Goal: Transaction & Acquisition: Purchase product/service

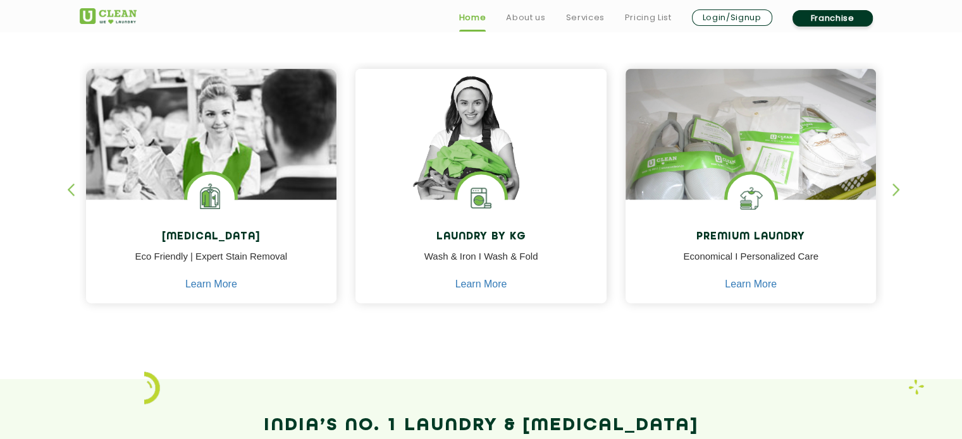
scroll to position [531, 0]
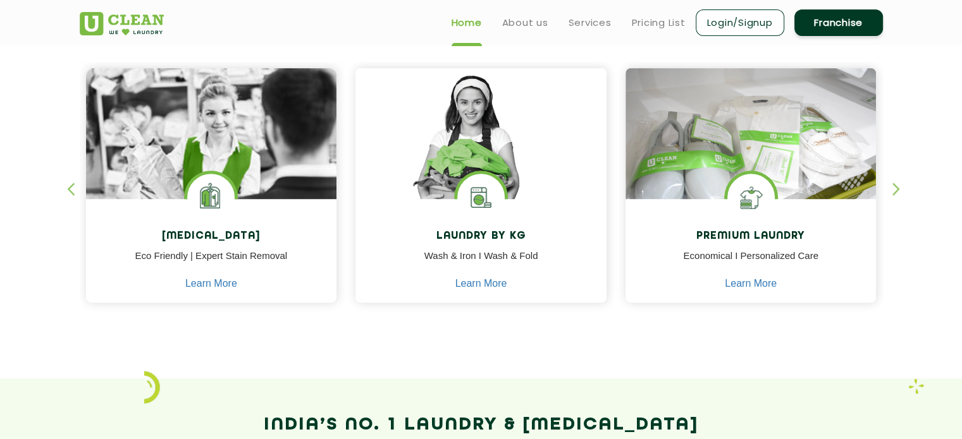
click at [666, 330] on div at bounding box center [481, 325] width 803 height 12
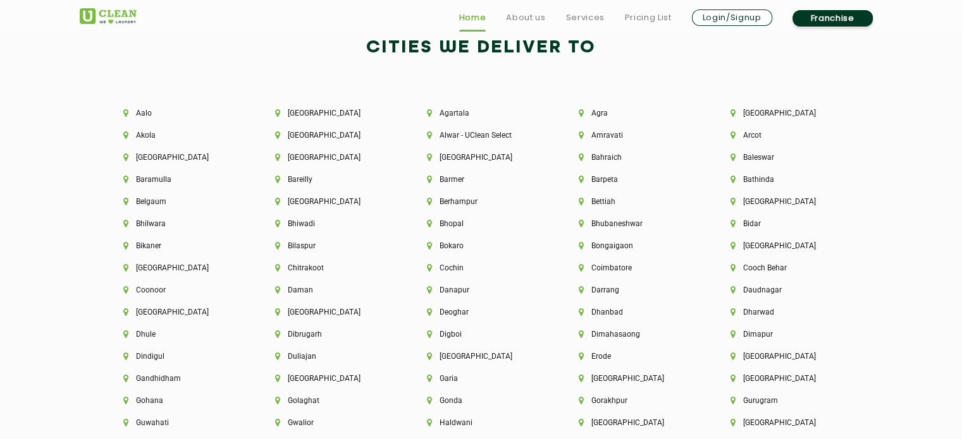
scroll to position [2732, 0]
click at [300, 315] on li "[GEOGRAPHIC_DATA]" at bounding box center [329, 311] width 109 height 9
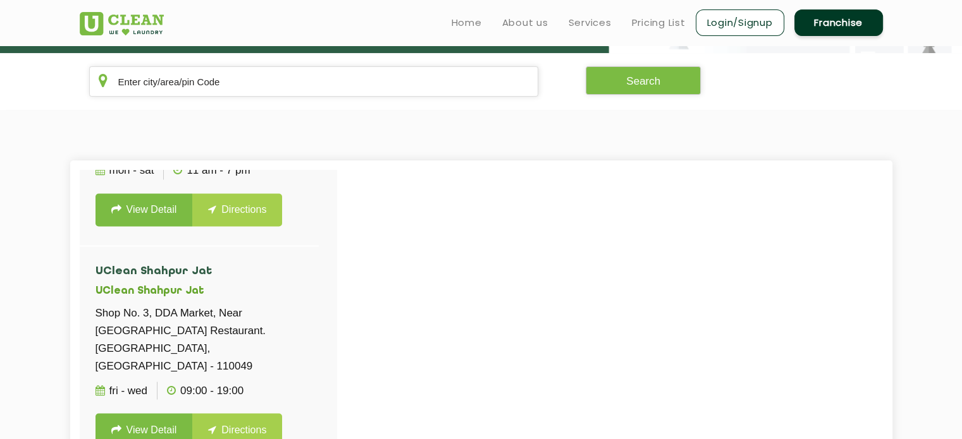
scroll to position [2301, 0]
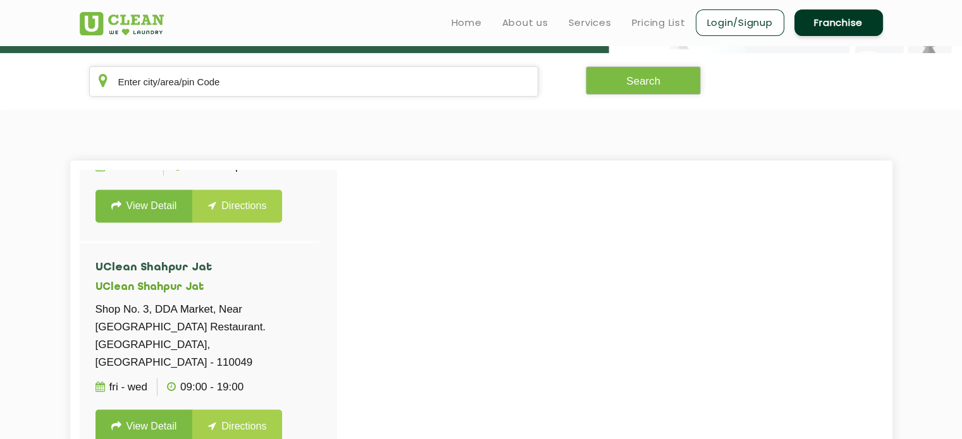
click at [156, 56] on link "View Detail" at bounding box center [143, 39] width 97 height 33
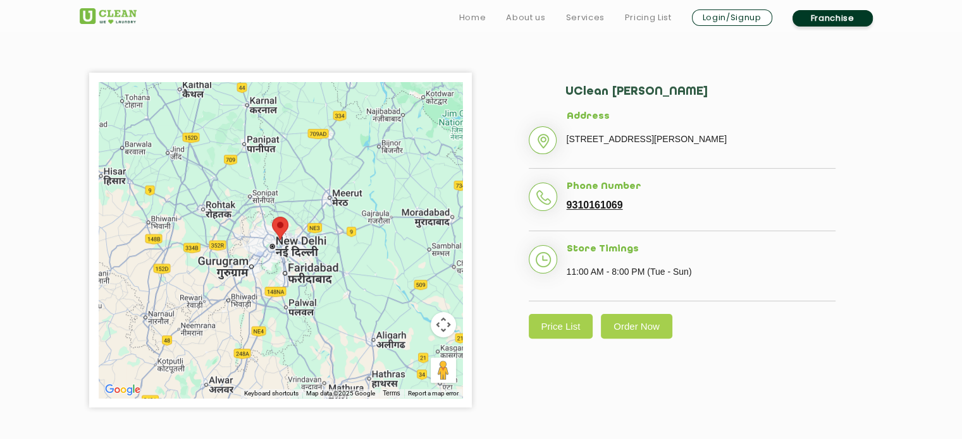
scroll to position [267, 0]
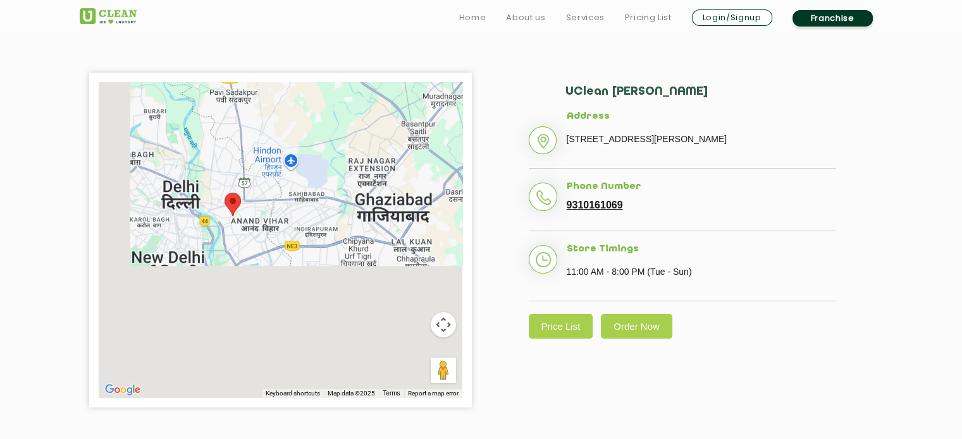
drag, startPoint x: 225, startPoint y: 318, endPoint x: 272, endPoint y: 104, distance: 218.9
click at [272, 104] on div at bounding box center [281, 240] width 364 height 316
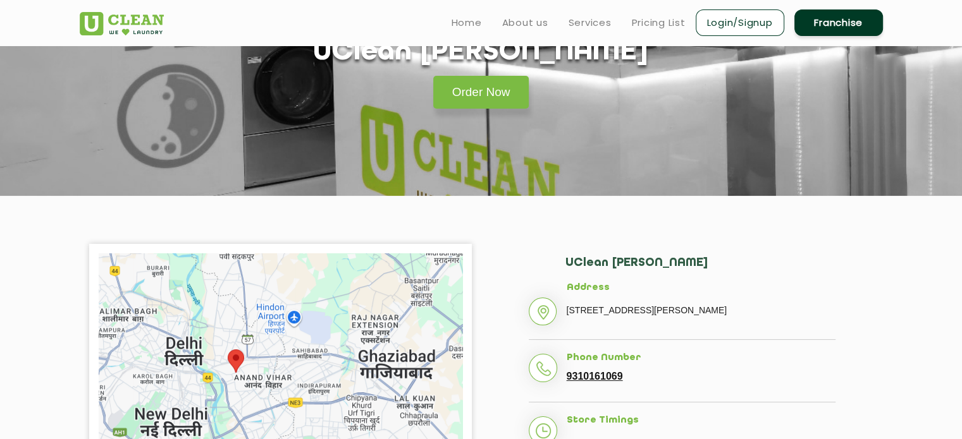
scroll to position [0, 0]
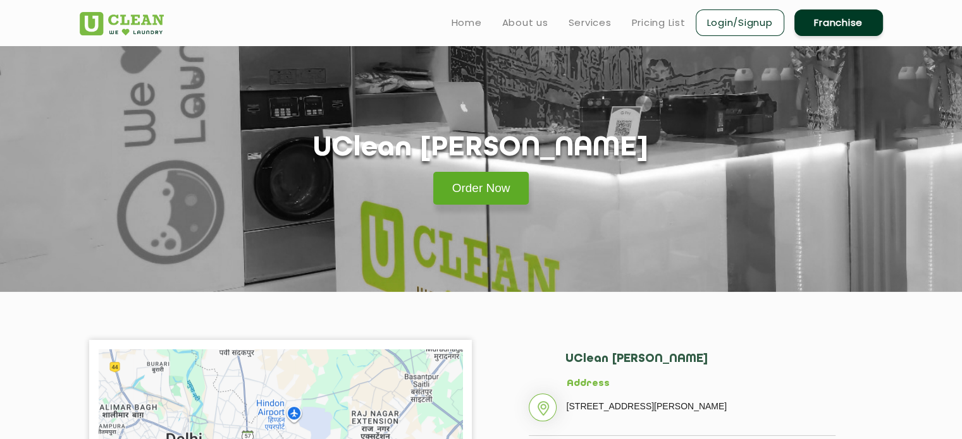
click at [506, 188] on link "Order Now" at bounding box center [481, 188] width 96 height 33
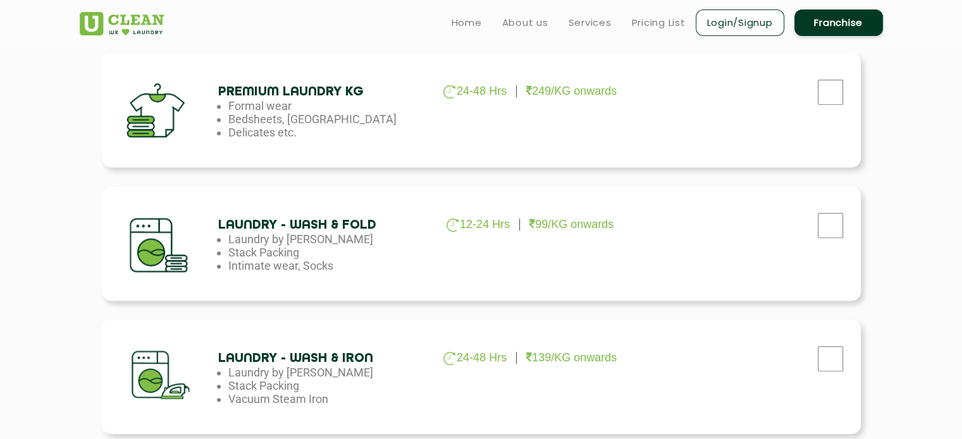
scroll to position [568, 0]
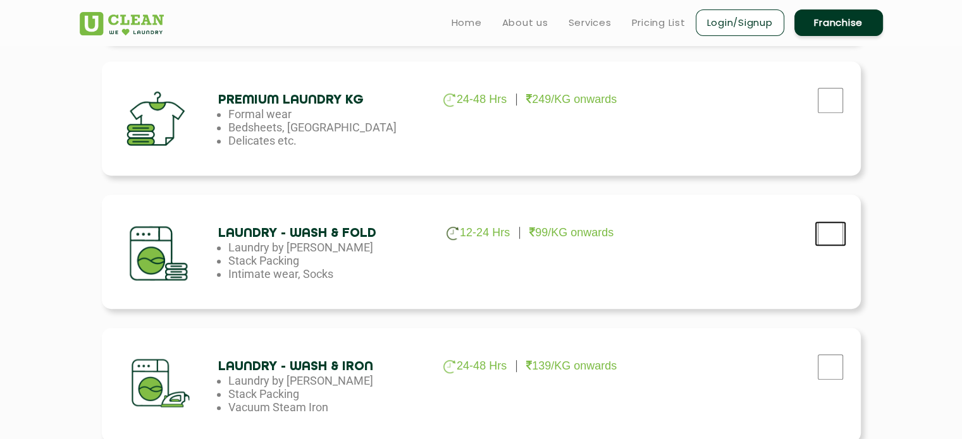
click at [833, 243] on input "checkbox" at bounding box center [830, 233] width 32 height 25
checkbox input "true"
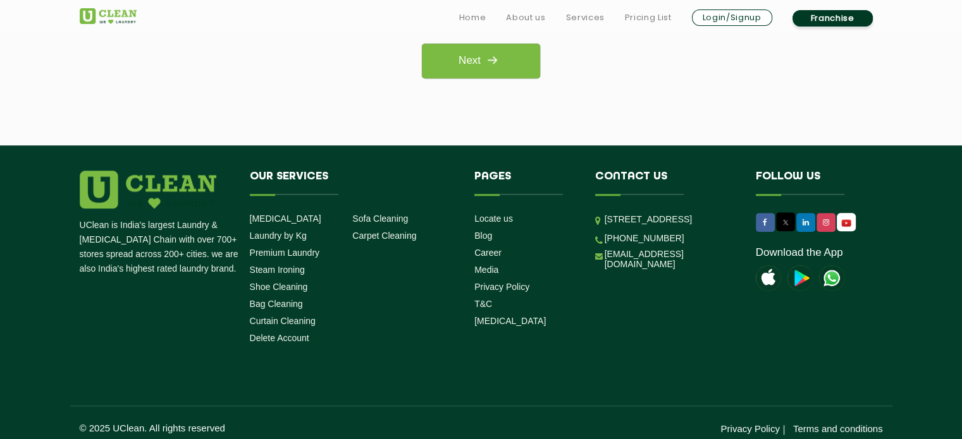
scroll to position [1160, 0]
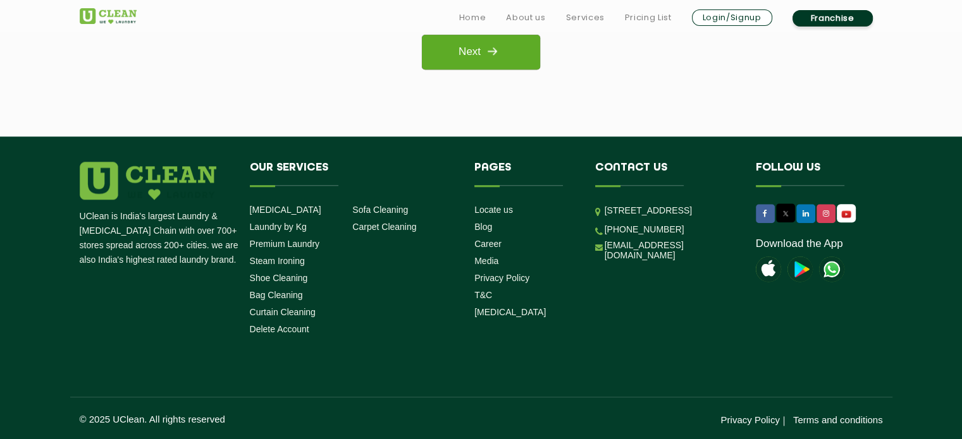
click at [491, 51] on img at bounding box center [491, 51] width 23 height 23
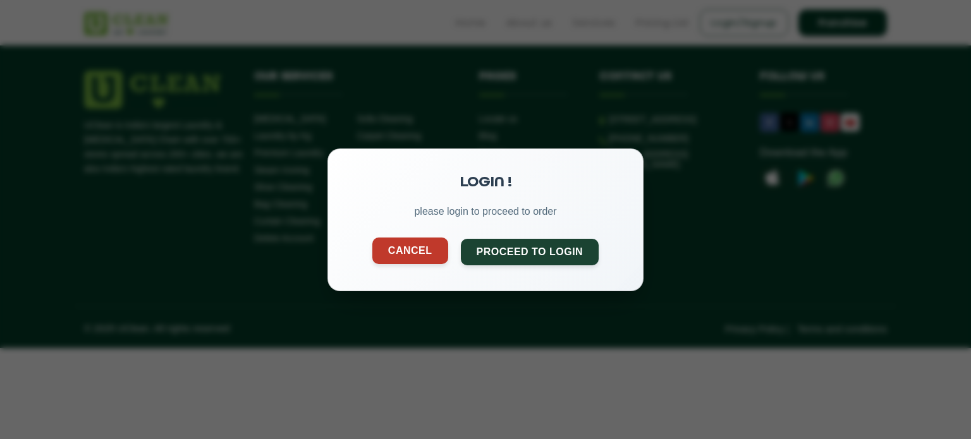
click at [402, 250] on button "Cancel" at bounding box center [410, 250] width 76 height 27
